Goal: Navigation & Orientation: Find specific page/section

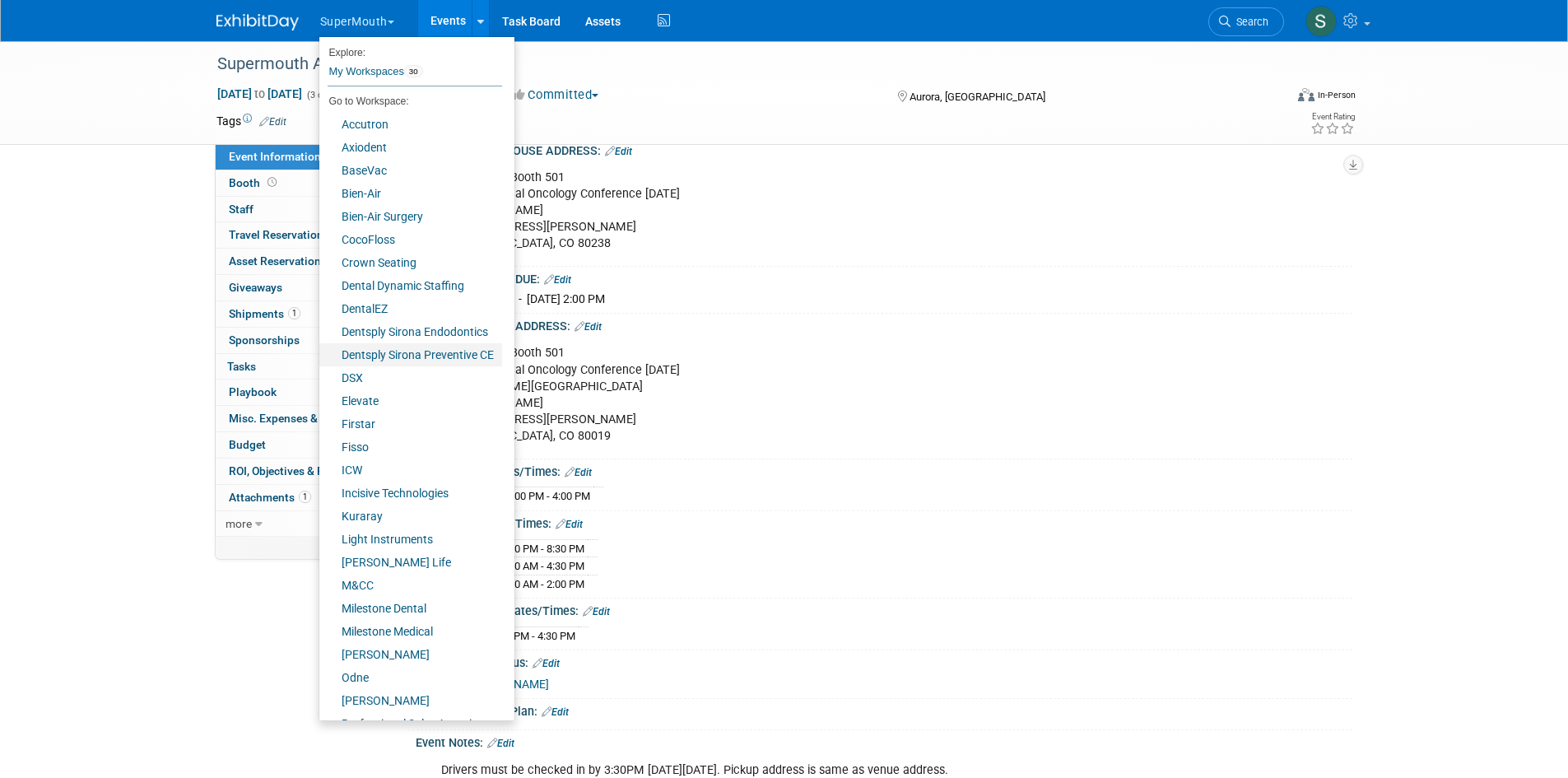
click at [384, 360] on link "Dentsply Sirona Preventive CE" at bounding box center [411, 355] width 183 height 23
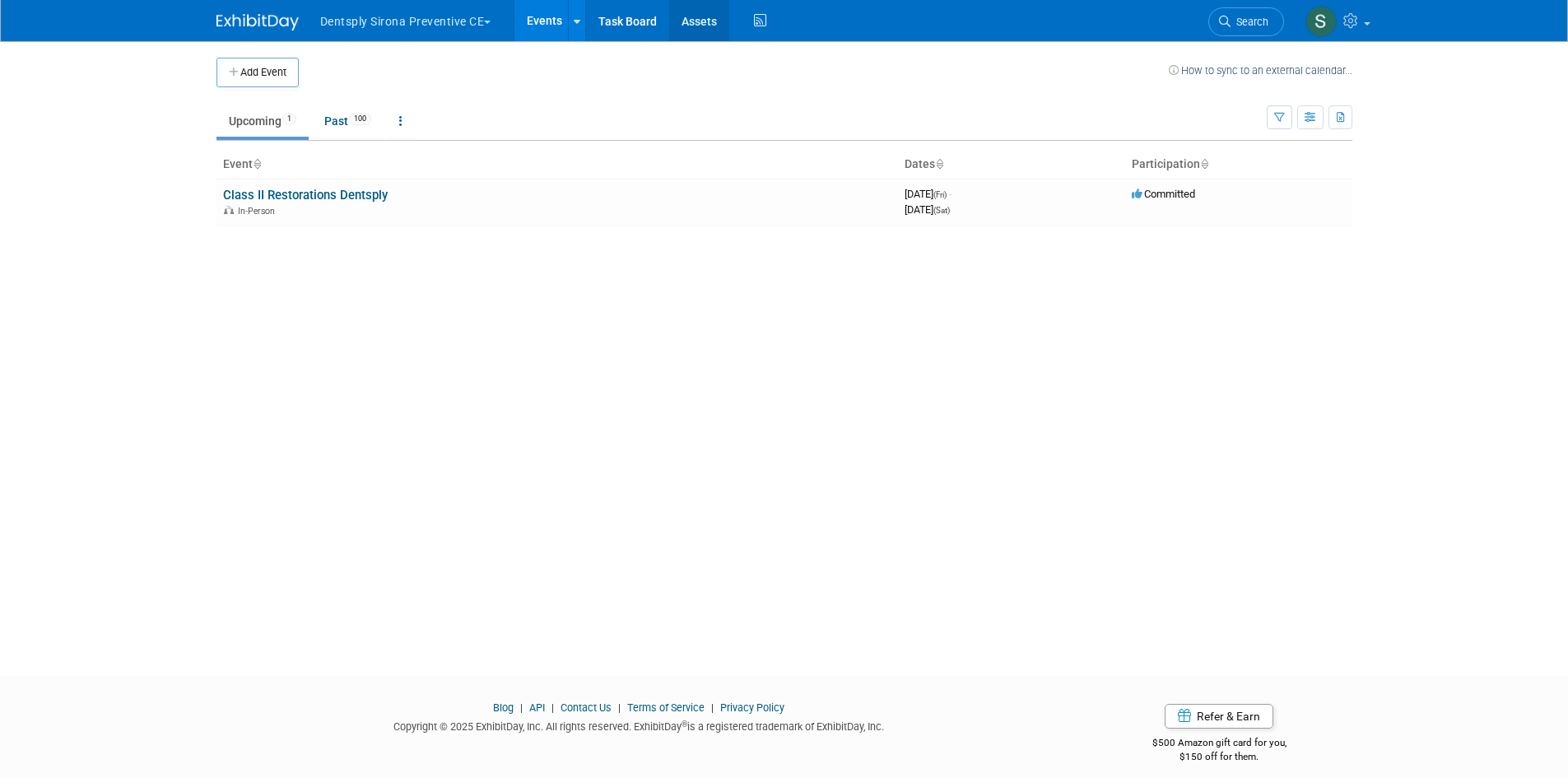
click at [715, 23] on link "Assets" at bounding box center [699, 20] width 60 height 41
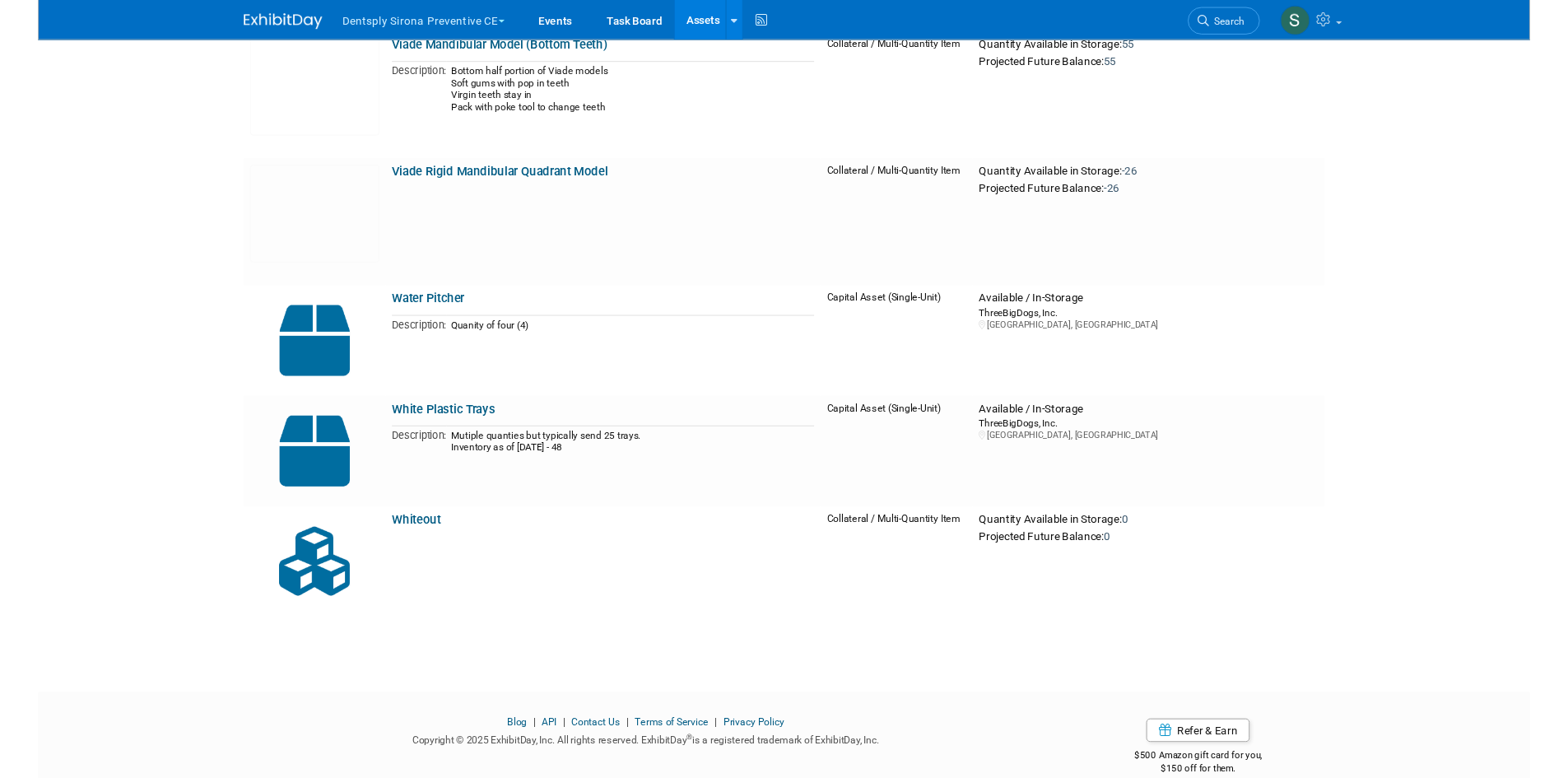
scroll to position [15473, 0]
